Goal: Transaction & Acquisition: Purchase product/service

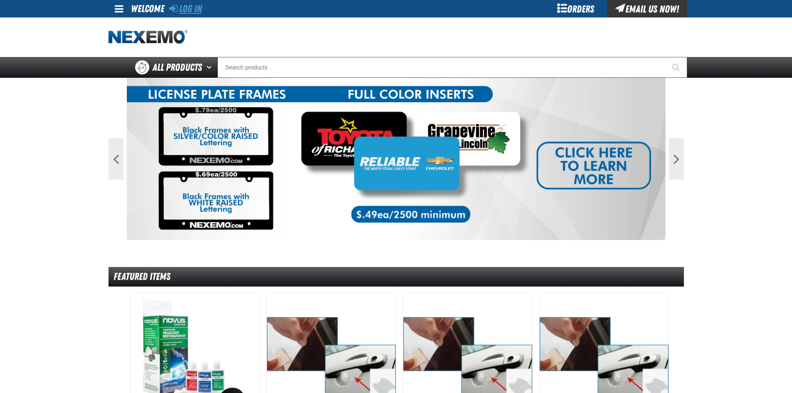
click at [198, 14] on link "Log In" at bounding box center [185, 9] width 33 height 12
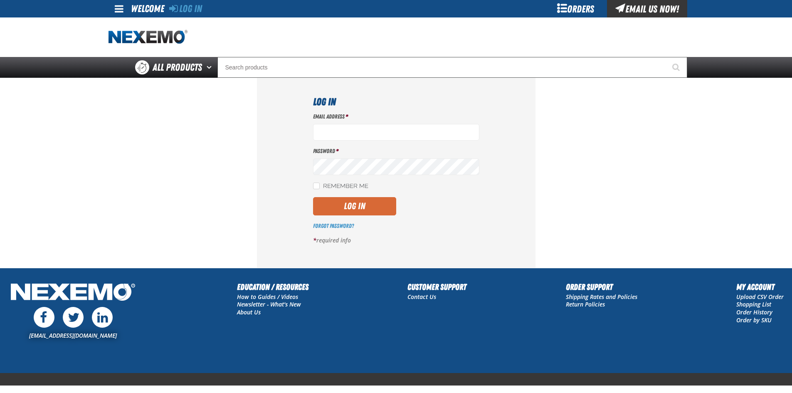
type input "[EMAIL_ADDRESS][DOMAIN_NAME]"
click at [368, 205] on button "Log In" at bounding box center [354, 206] width 83 height 18
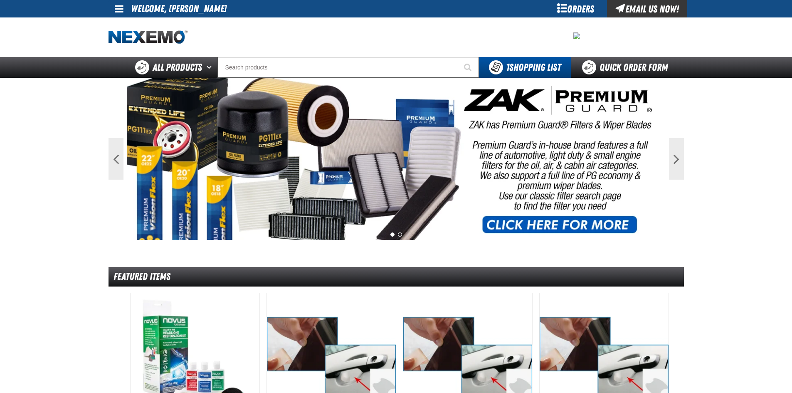
drag, startPoint x: 108, startPoint y: 2, endPoint x: 118, endPoint y: 14, distance: 15.7
click at [110, 2] on link at bounding box center [119, 8] width 22 height 17
click at [133, 24] on link "My Account My Account" at bounding box center [130, 25] width 37 height 8
click at [133, 24] on div at bounding box center [395, 36] width 575 height 39
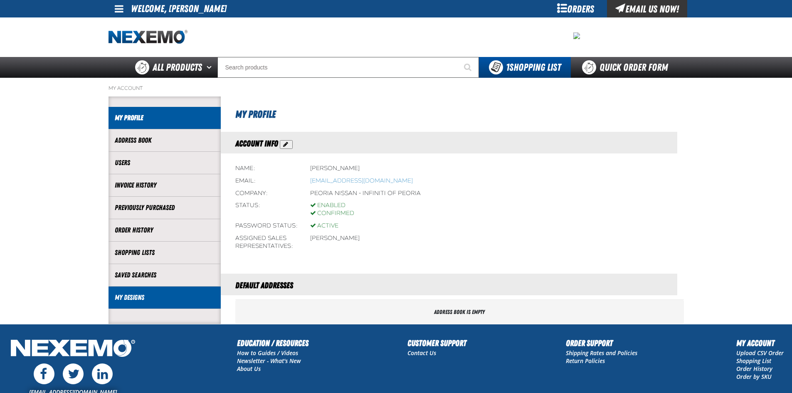
click at [148, 297] on link "My Designs" at bounding box center [165, 298] width 100 height 10
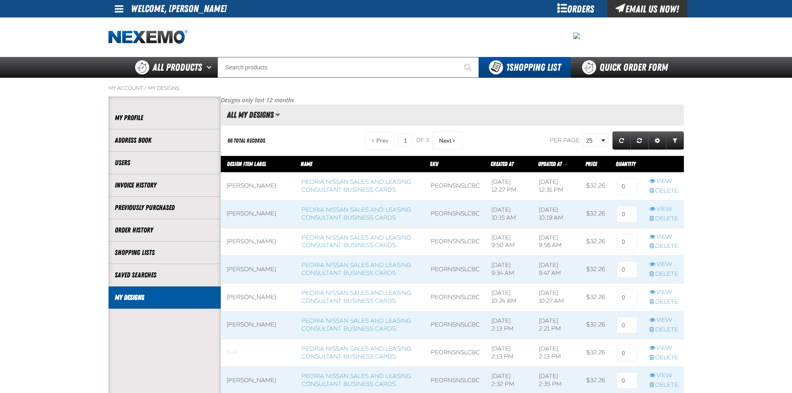
scroll to position [0, 0]
click at [315, 190] on link "Peoria Nissan Sales and Leasing Consultant Business Cards" at bounding box center [356, 185] width 110 height 15
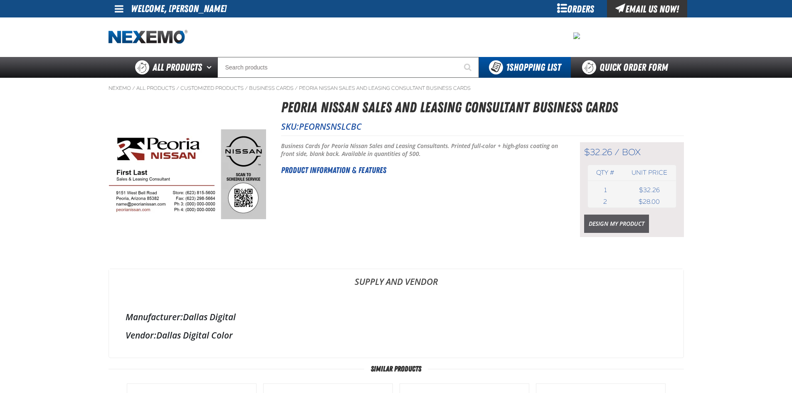
click at [631, 228] on link "Design My Product" at bounding box center [616, 223] width 65 height 18
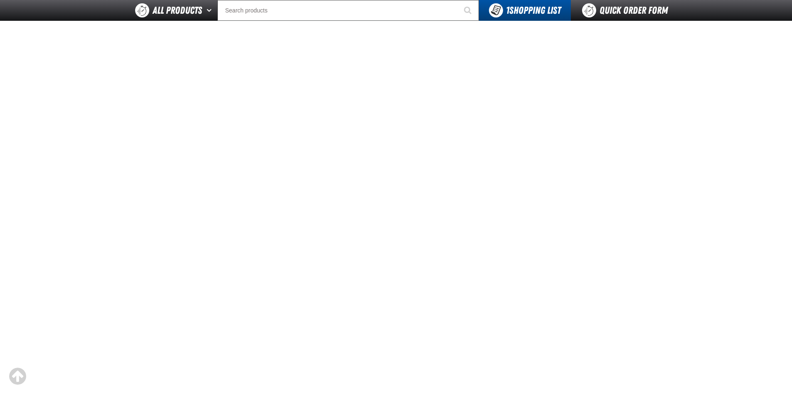
scroll to position [42, 0]
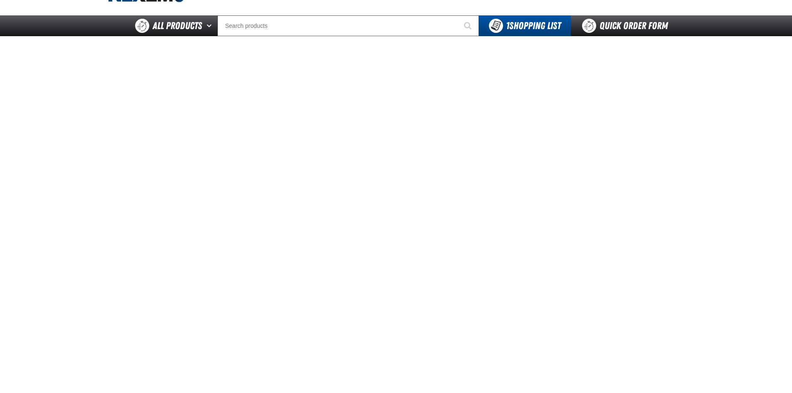
click at [749, 164] on main at bounding box center [396, 232] width 792 height 393
click at [735, 136] on main at bounding box center [396, 232] width 792 height 393
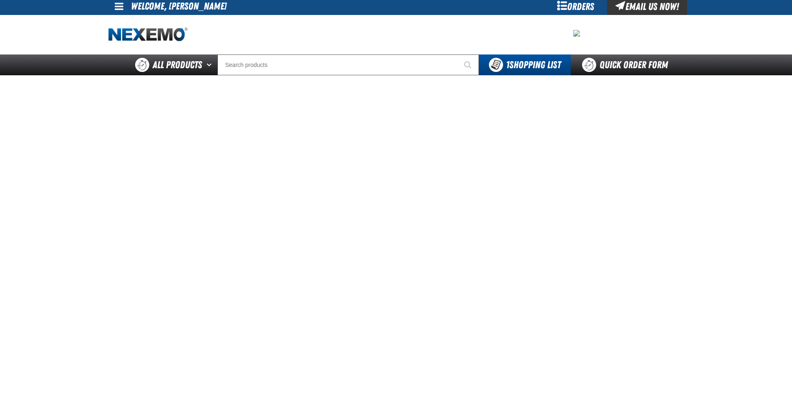
scroll to position [0, 0]
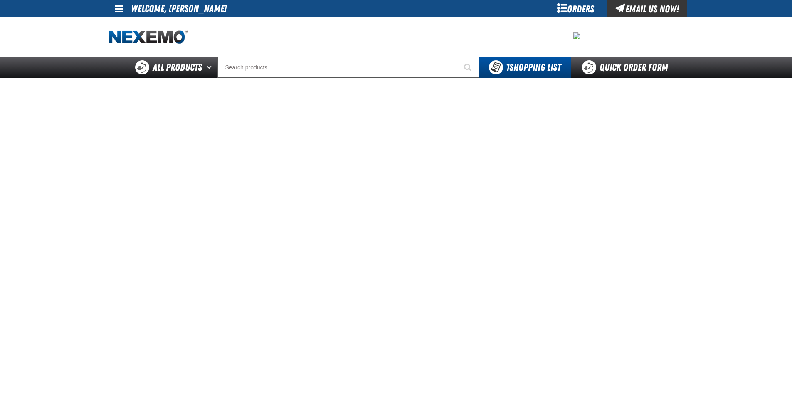
click at [769, 197] on main at bounding box center [396, 274] width 792 height 393
click at [769, 205] on main at bounding box center [396, 274] width 792 height 393
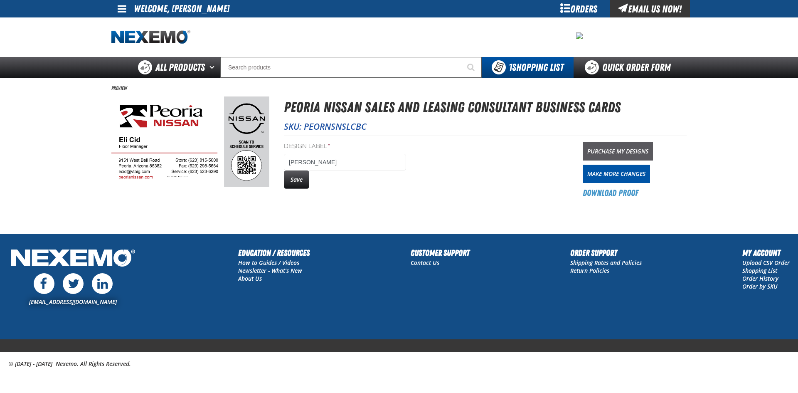
click at [635, 147] on link "Purchase My Designs" at bounding box center [618, 151] width 70 height 18
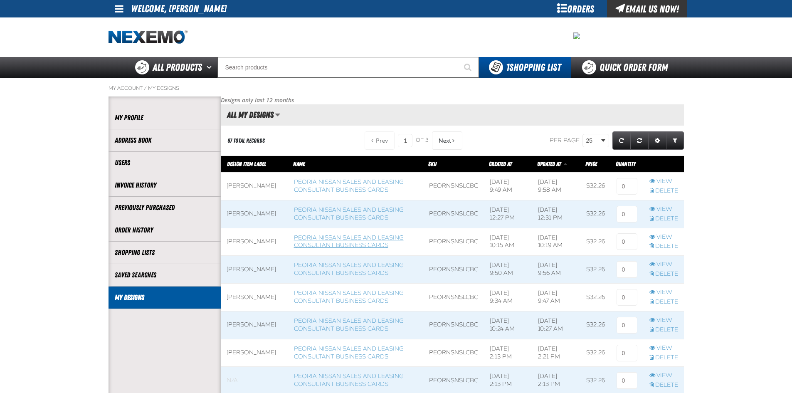
scroll to position [0, 0]
click at [622, 182] on input at bounding box center [626, 186] width 21 height 17
type input "1"
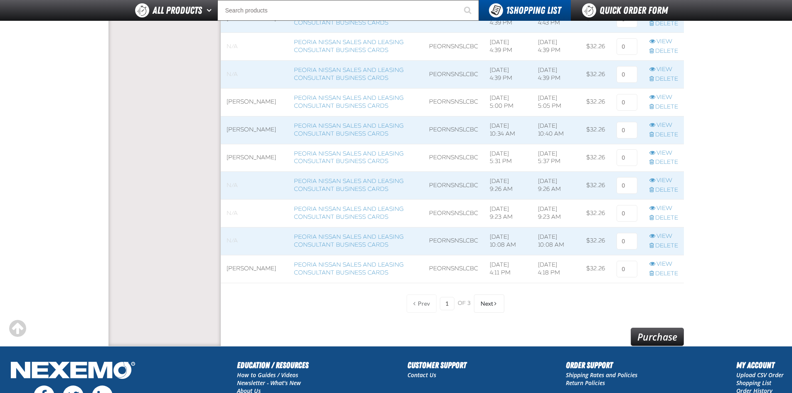
scroll to position [675, 0]
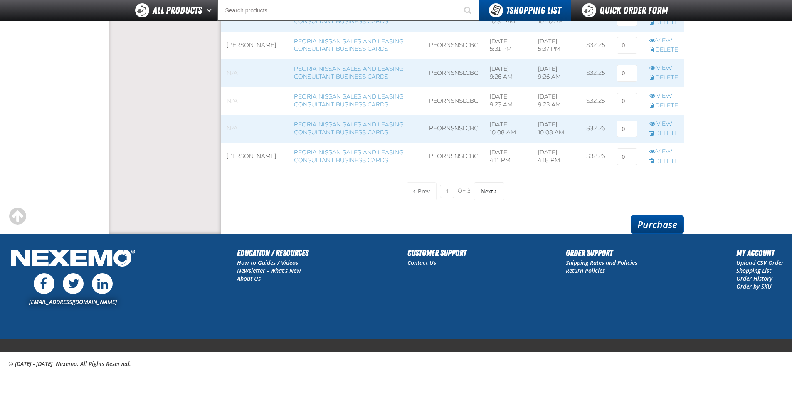
click at [654, 222] on link "Purchase" at bounding box center [656, 224] width 53 height 18
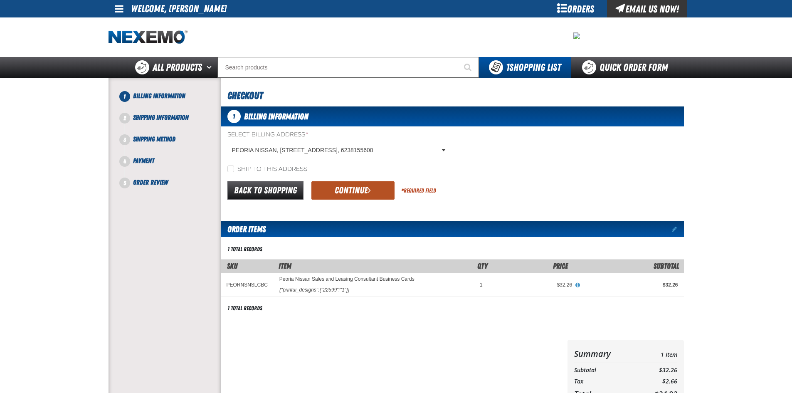
click at [355, 187] on button "Continue" at bounding box center [352, 190] width 83 height 18
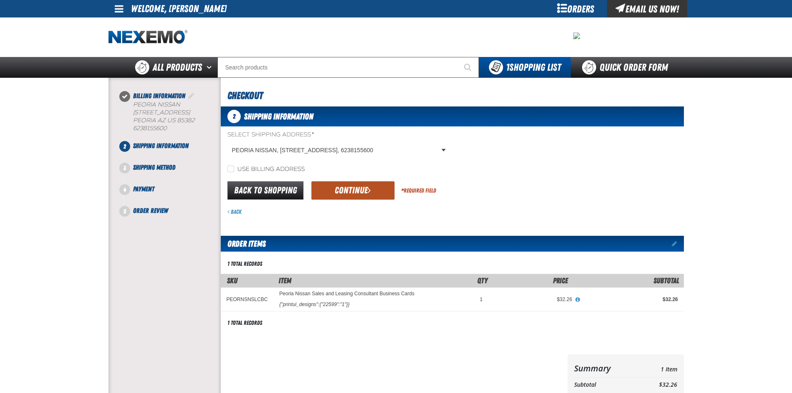
click at [369, 192] on span "submit" at bounding box center [368, 189] width 3 height 9
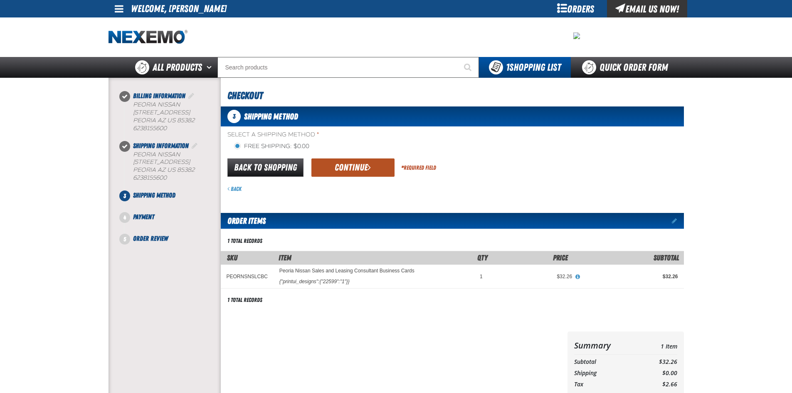
click at [365, 167] on button "Continue" at bounding box center [352, 167] width 83 height 18
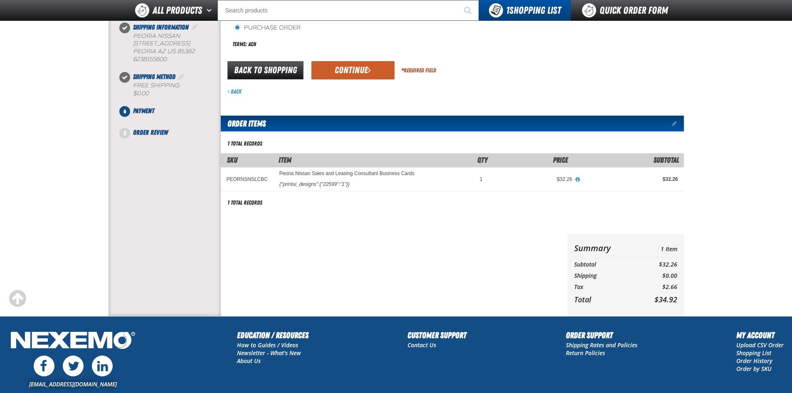
scroll to position [97, 0]
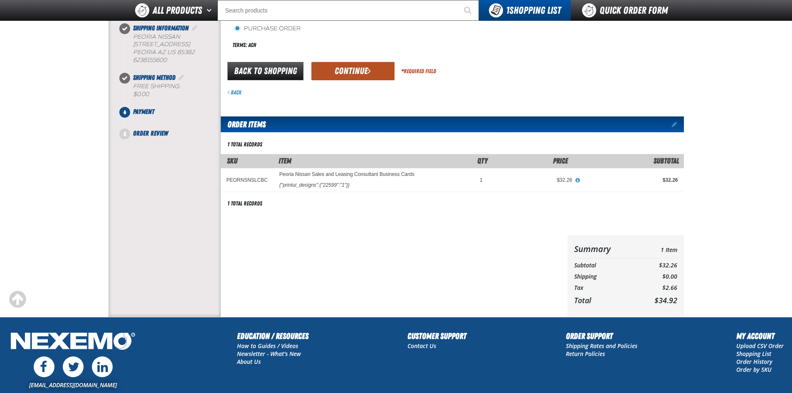
click at [375, 66] on button "Continue" at bounding box center [352, 71] width 83 height 18
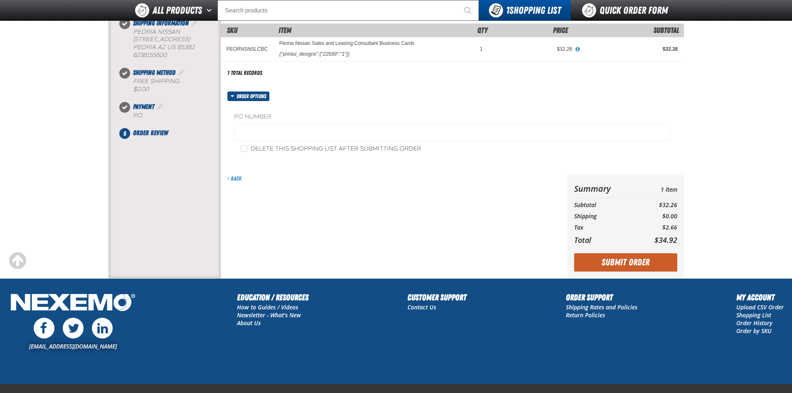
scroll to position [146, 0]
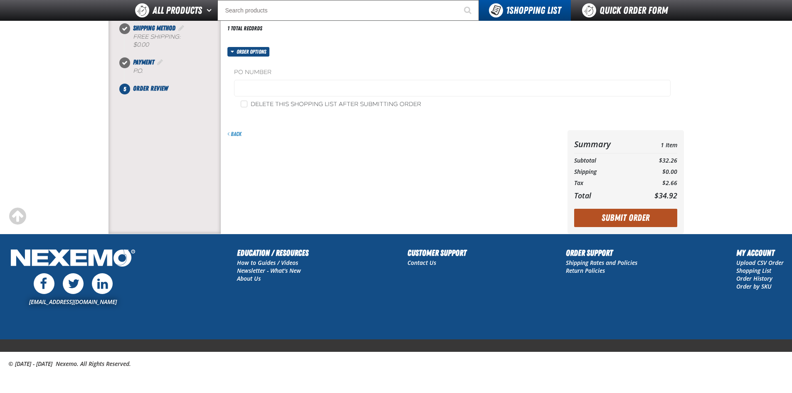
click at [641, 220] on button "Submit Order" at bounding box center [625, 218] width 103 height 18
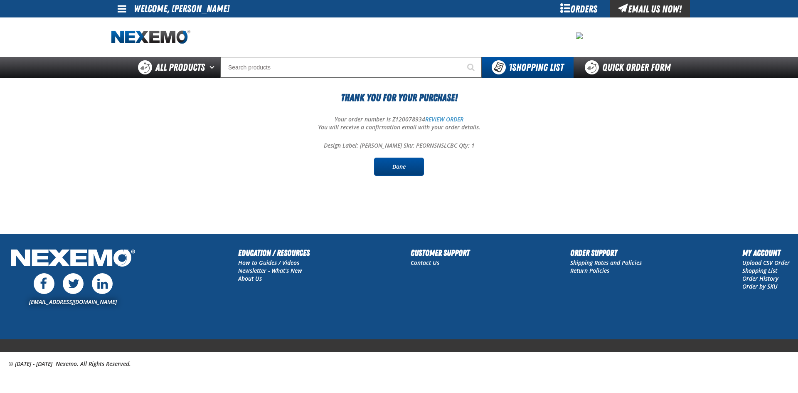
click at [418, 172] on link "Done" at bounding box center [399, 167] width 50 height 18
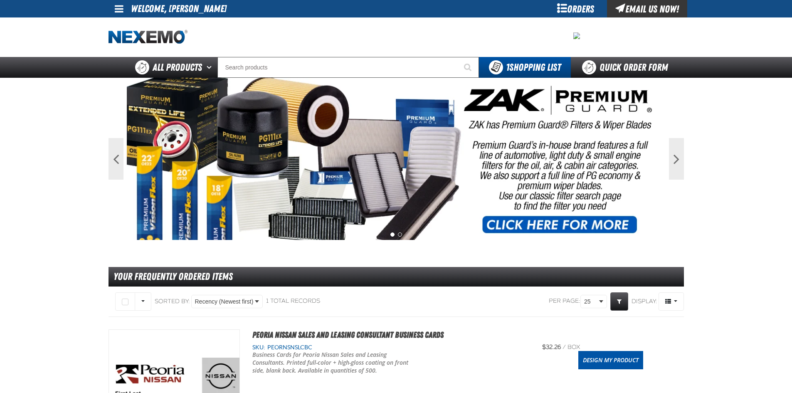
click at [112, 10] on link at bounding box center [119, 8] width 22 height 17
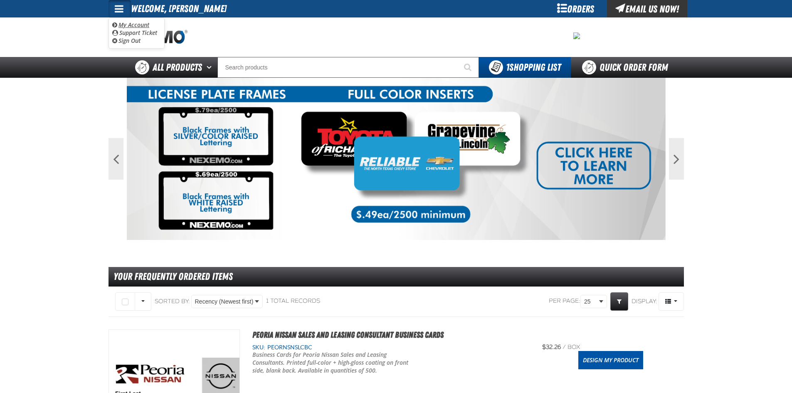
click at [137, 21] on link "My Account My Account" at bounding box center [130, 25] width 37 height 8
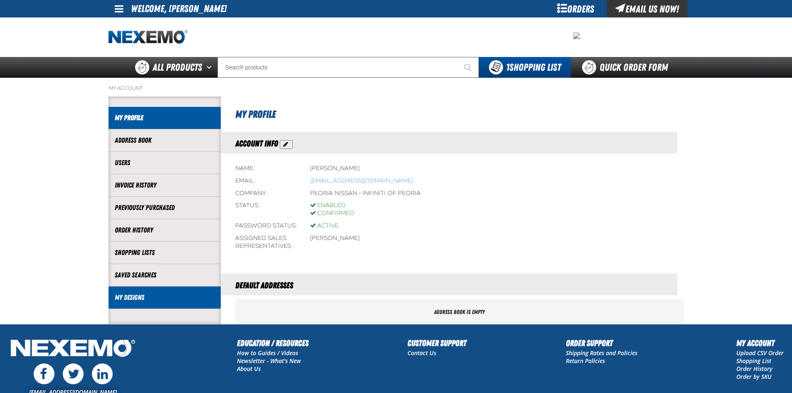
click at [150, 296] on link "My Designs" at bounding box center [165, 298] width 100 height 10
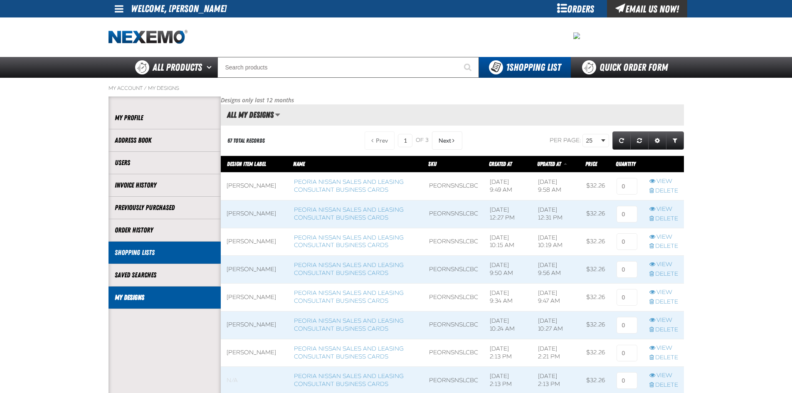
scroll to position [0, 0]
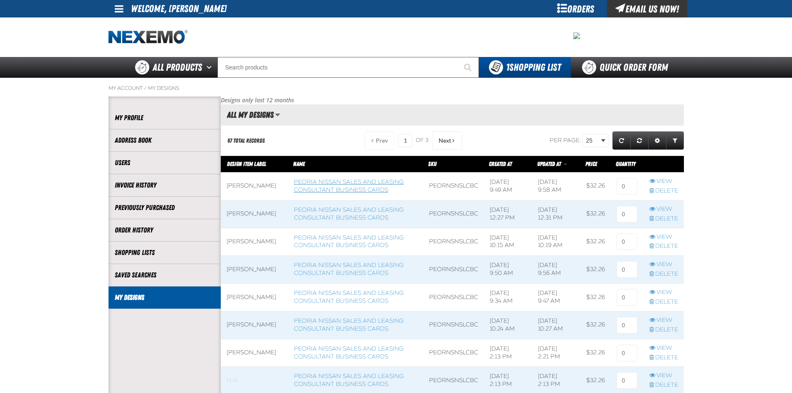
click at [363, 190] on link "Peoria Nissan Sales and Leasing Consultant Business Cards" at bounding box center [349, 185] width 110 height 15
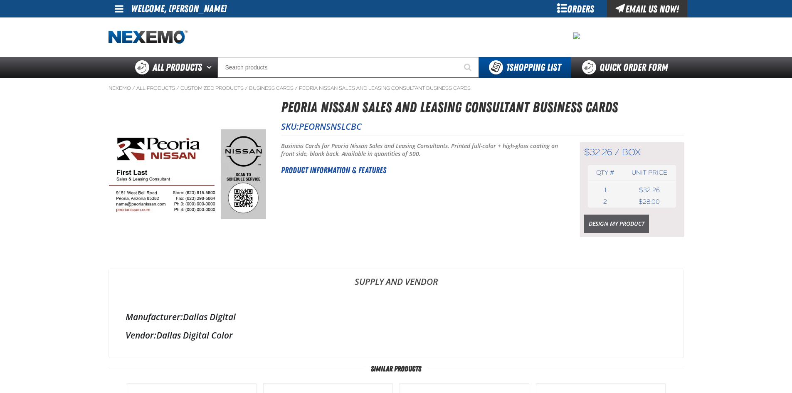
click at [595, 222] on link "Design My Product" at bounding box center [616, 223] width 65 height 18
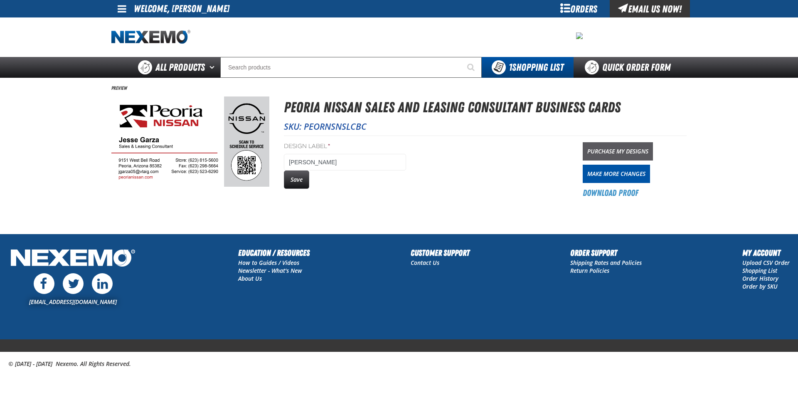
click at [619, 151] on link "Purchase My Designs" at bounding box center [618, 151] width 70 height 18
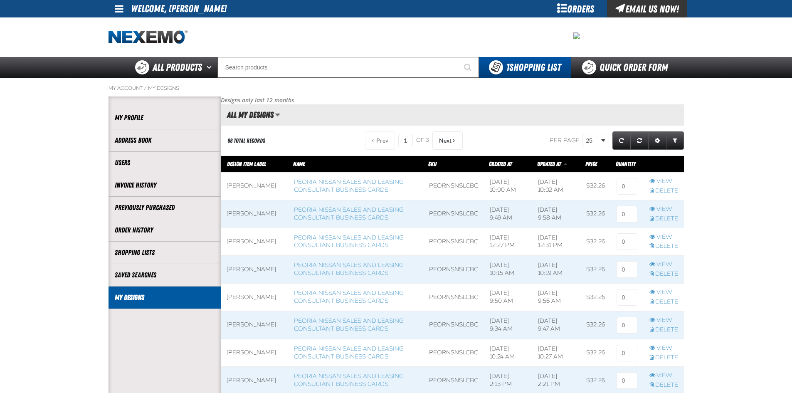
scroll to position [0, 0]
click at [624, 181] on input at bounding box center [626, 186] width 21 height 17
type input "1"
click at [678, 188] on span at bounding box center [663, 185] width 40 height 27
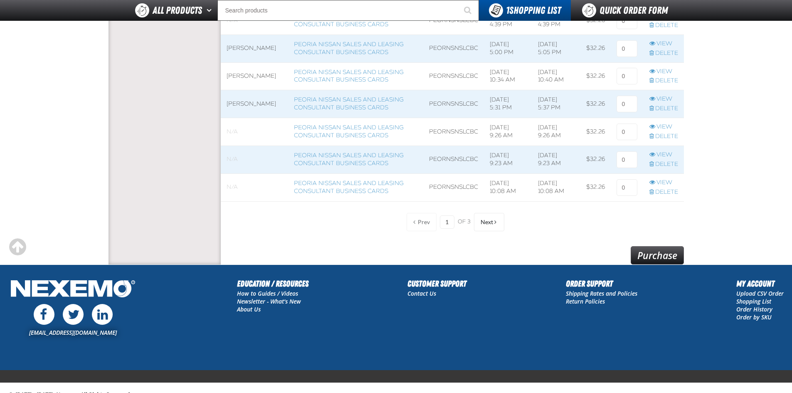
scroll to position [665, 0]
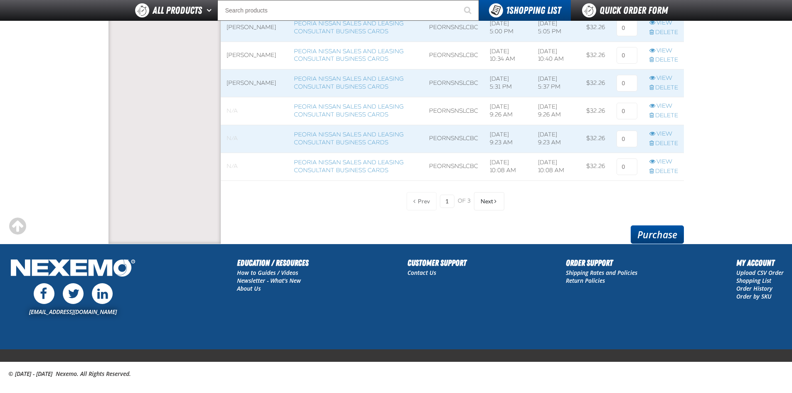
click at [654, 234] on link "Purchase" at bounding box center [656, 234] width 53 height 18
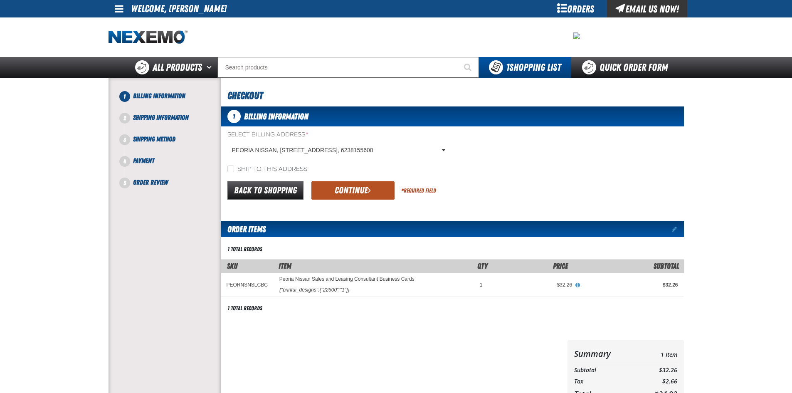
click at [369, 190] on span "submit" at bounding box center [368, 189] width 3 height 9
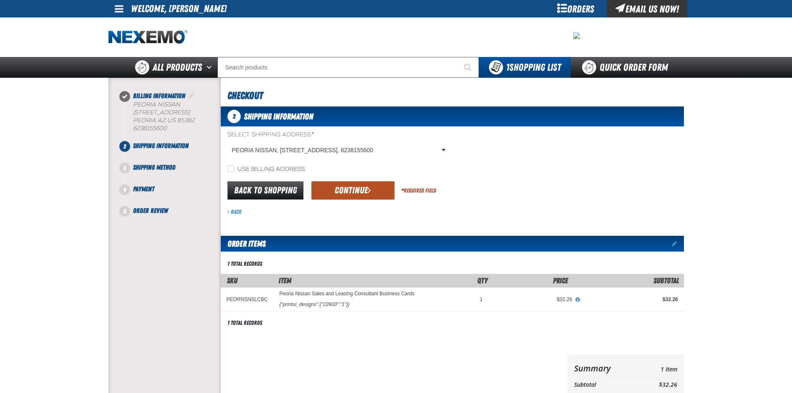
click at [371, 191] on button "Continue" at bounding box center [352, 190] width 83 height 18
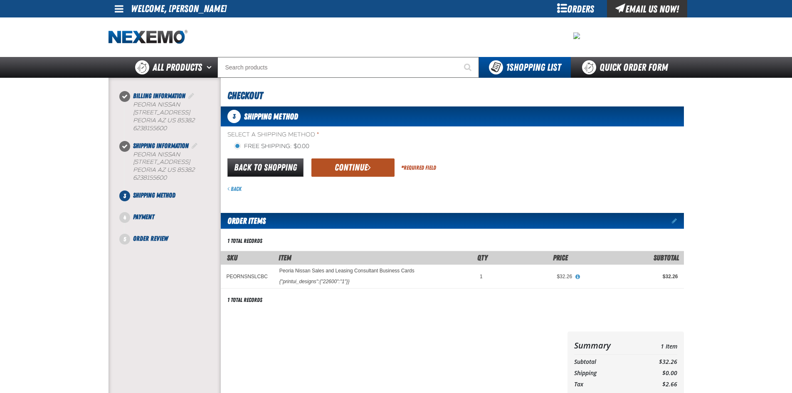
click at [360, 160] on div "Back to Shopping Continue * Required Field" at bounding box center [452, 167] width 463 height 21
click at [360, 172] on button "Continue" at bounding box center [352, 167] width 83 height 18
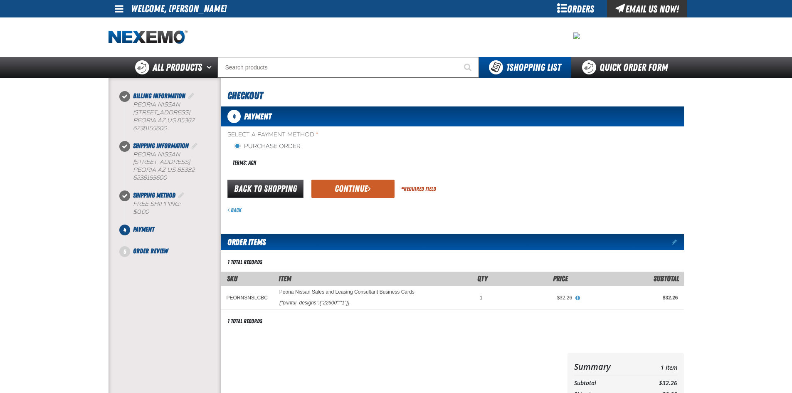
click at [359, 177] on div "Select a Payment Method * Purchase Order Terms: ACH payment_term_4 *" at bounding box center [452, 172] width 463 height 83
click at [358, 180] on button "Continue" at bounding box center [352, 189] width 83 height 18
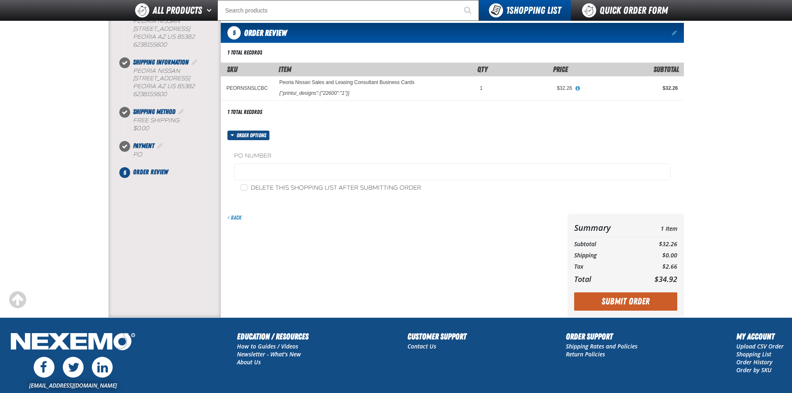
scroll to position [83, 0]
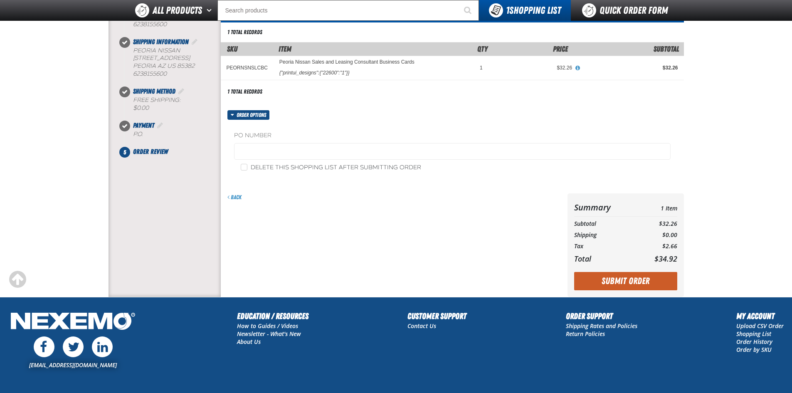
click at [596, 291] on div "Summary 1 Item Subtotal $32.26 Shipping $0.00 Tax $2.66 Total $34.92 Loading..." at bounding box center [625, 244] width 116 height 103
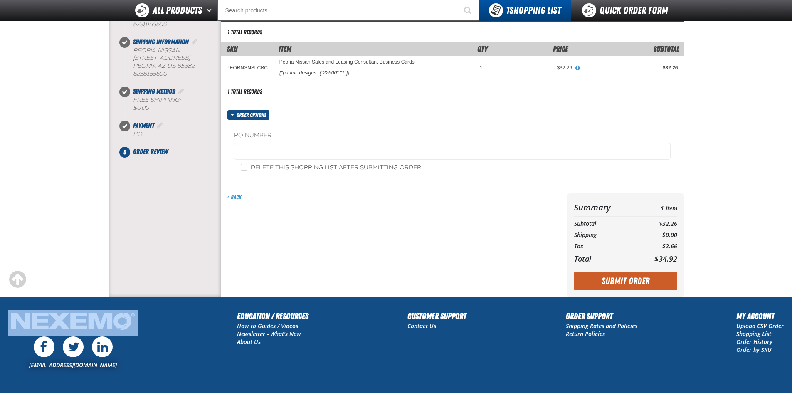
click at [596, 291] on div "Summary 1 Item Subtotal $32.26 Shipping $0.00 Tax $2.66 Total $34.92 Loading..." at bounding box center [625, 244] width 116 height 103
click at [597, 288] on button "Submit Order" at bounding box center [625, 281] width 103 height 18
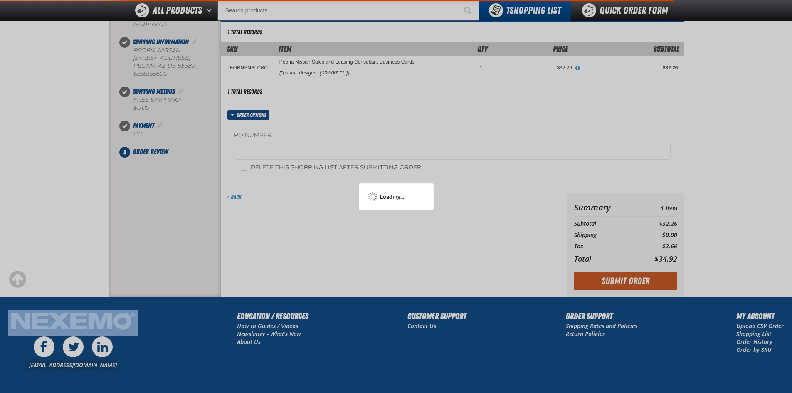
click at [596, 289] on div at bounding box center [396, 196] width 792 height 393
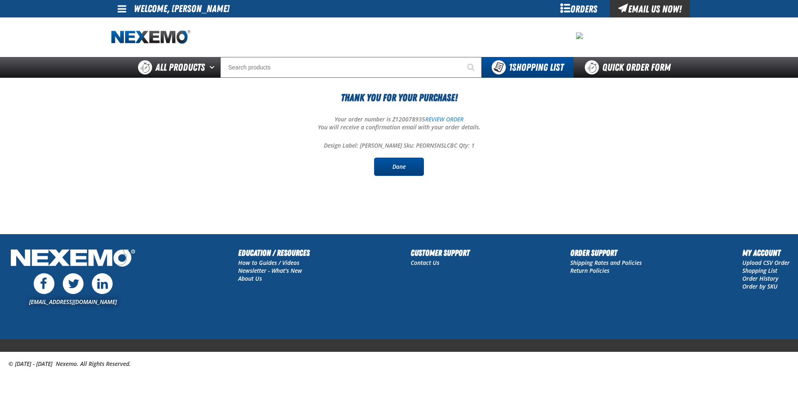
click at [405, 170] on link "Done" at bounding box center [399, 167] width 50 height 18
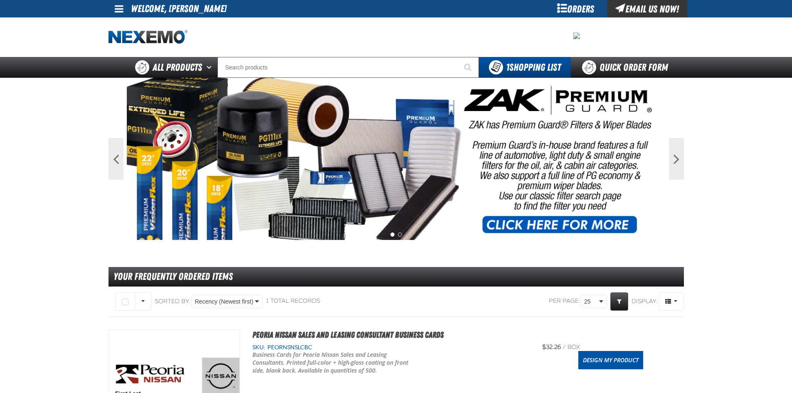
click at [117, 11] on span at bounding box center [119, 9] width 9 height 10
click at [137, 41] on link "Sign Out Sign Out" at bounding box center [126, 41] width 28 height 8
